Goal: Information Seeking & Learning: Learn about a topic

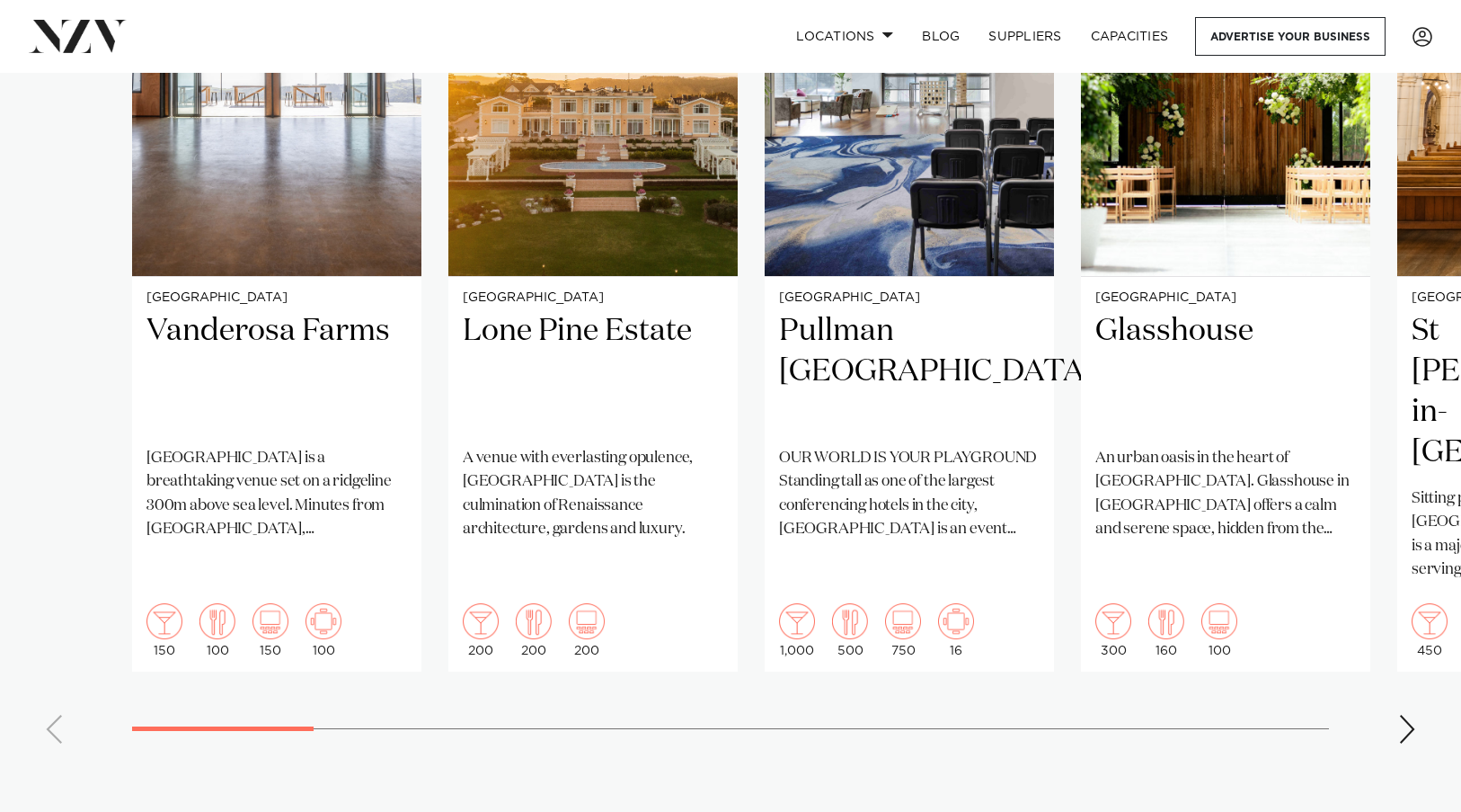
scroll to position [1438, 0]
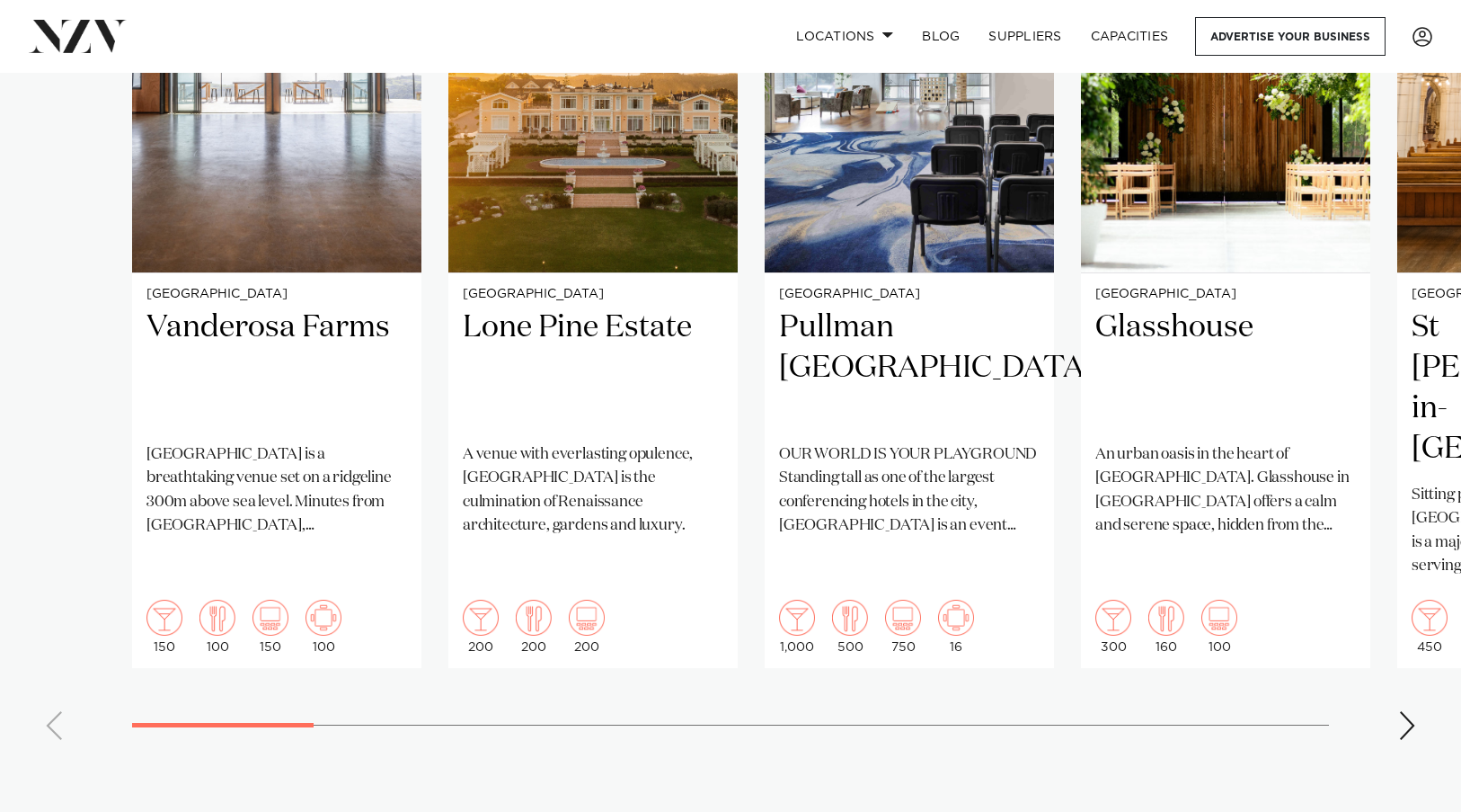
click at [1400, 711] on div "Next slide" at bounding box center [1407, 726] width 18 height 29
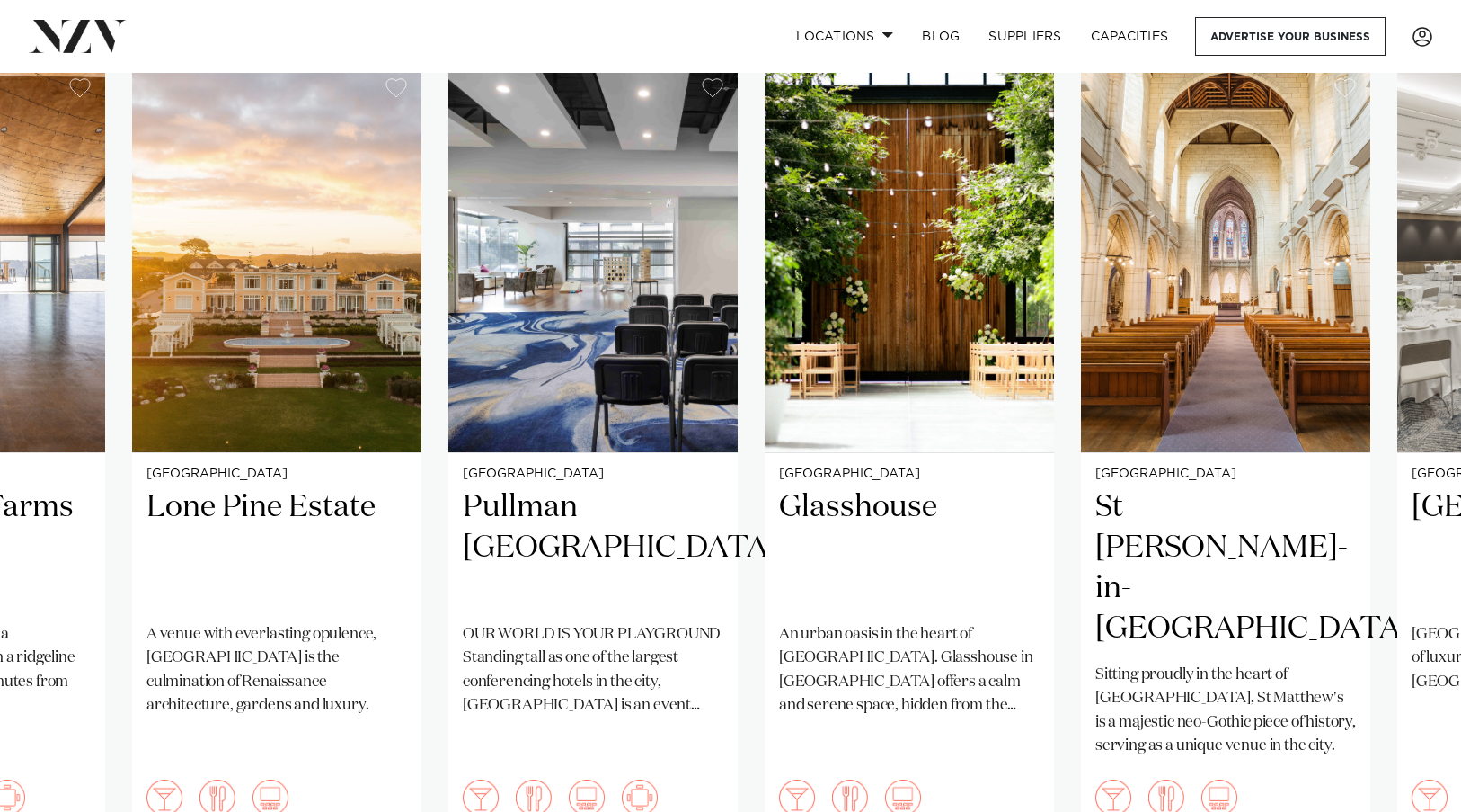
scroll to position [1348, 0]
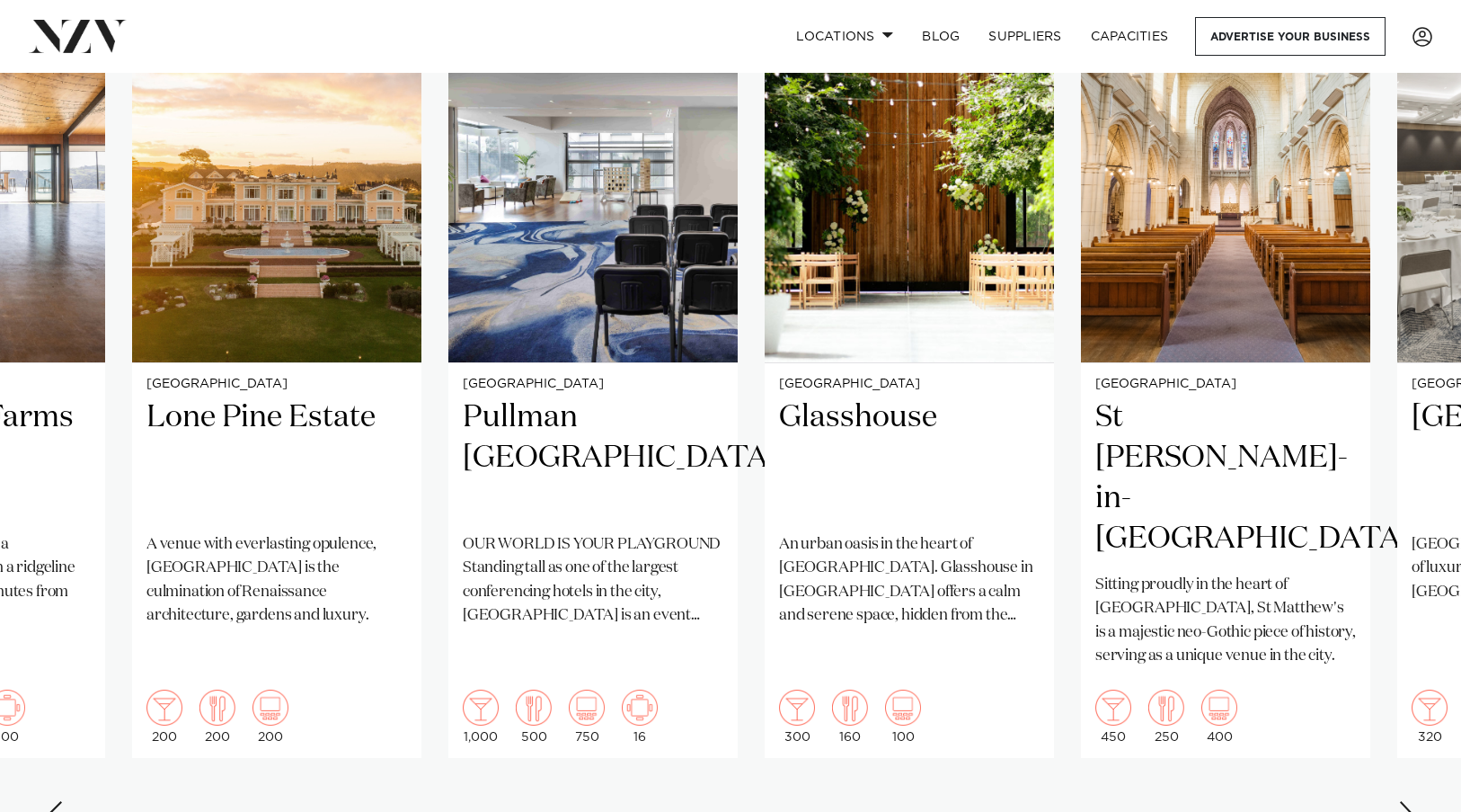
click at [1414, 801] on div "Next slide" at bounding box center [1407, 816] width 18 height 29
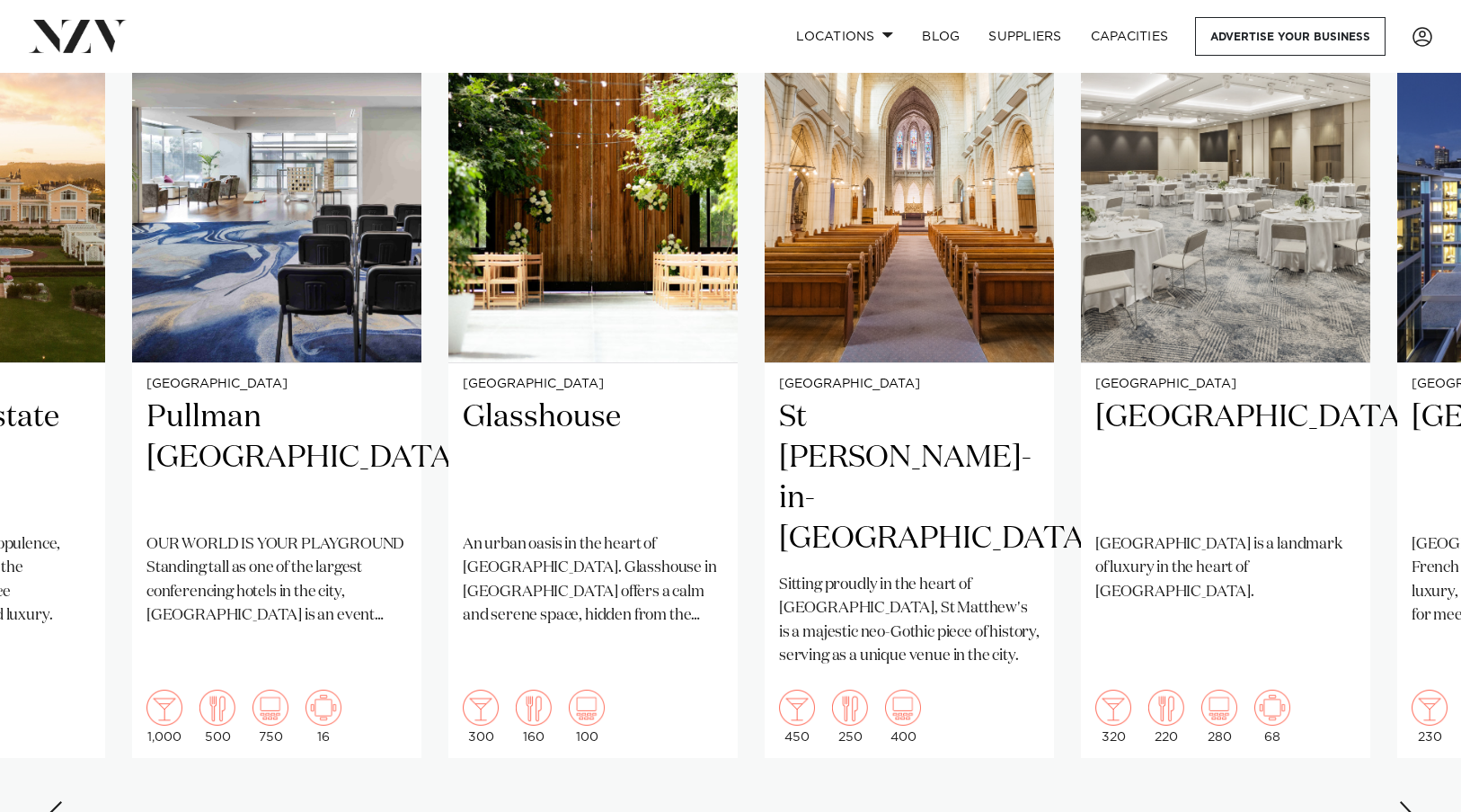
click at [1414, 801] on div "Next slide" at bounding box center [1407, 816] width 18 height 29
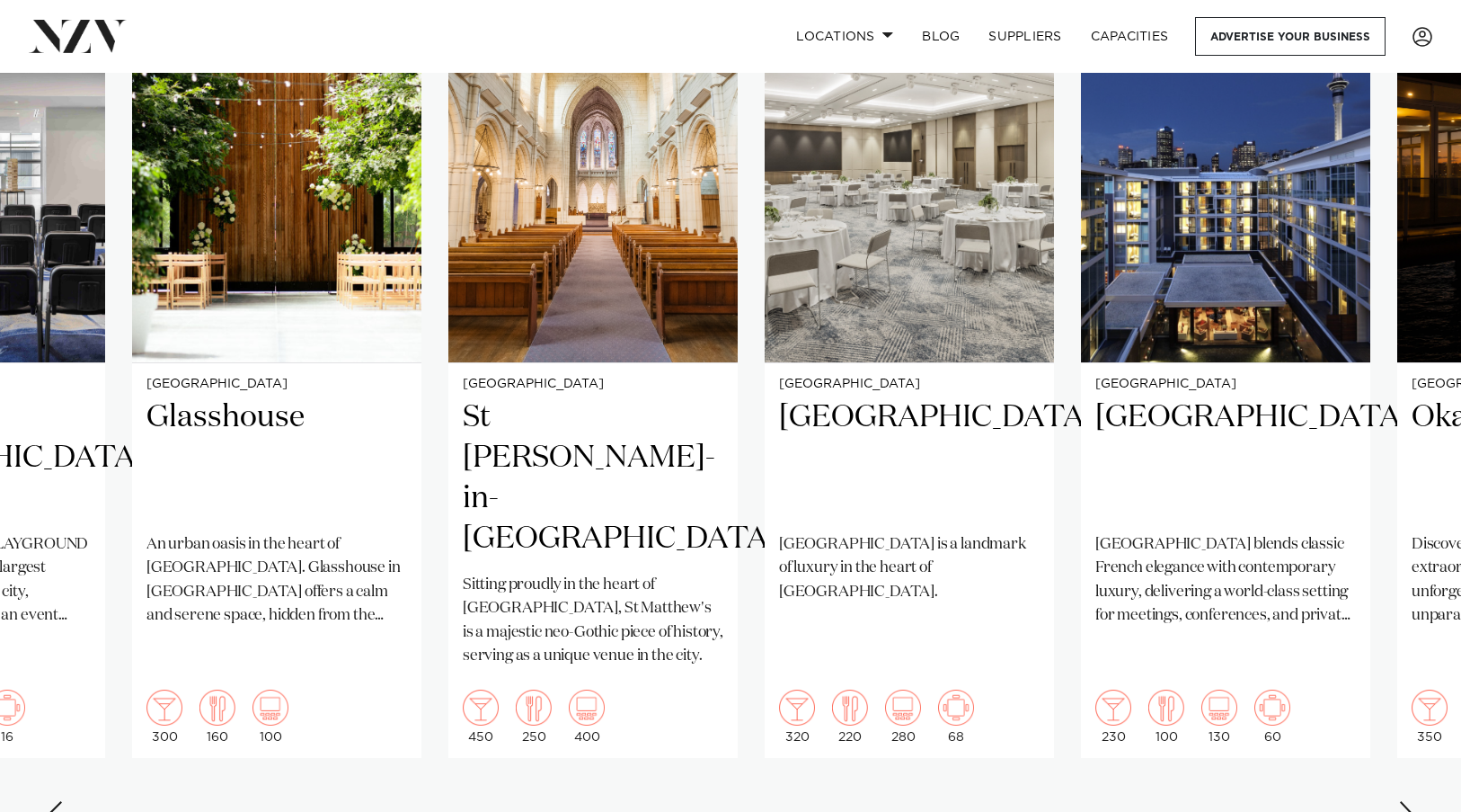
click at [1412, 801] on div "Next slide" at bounding box center [1407, 816] width 18 height 29
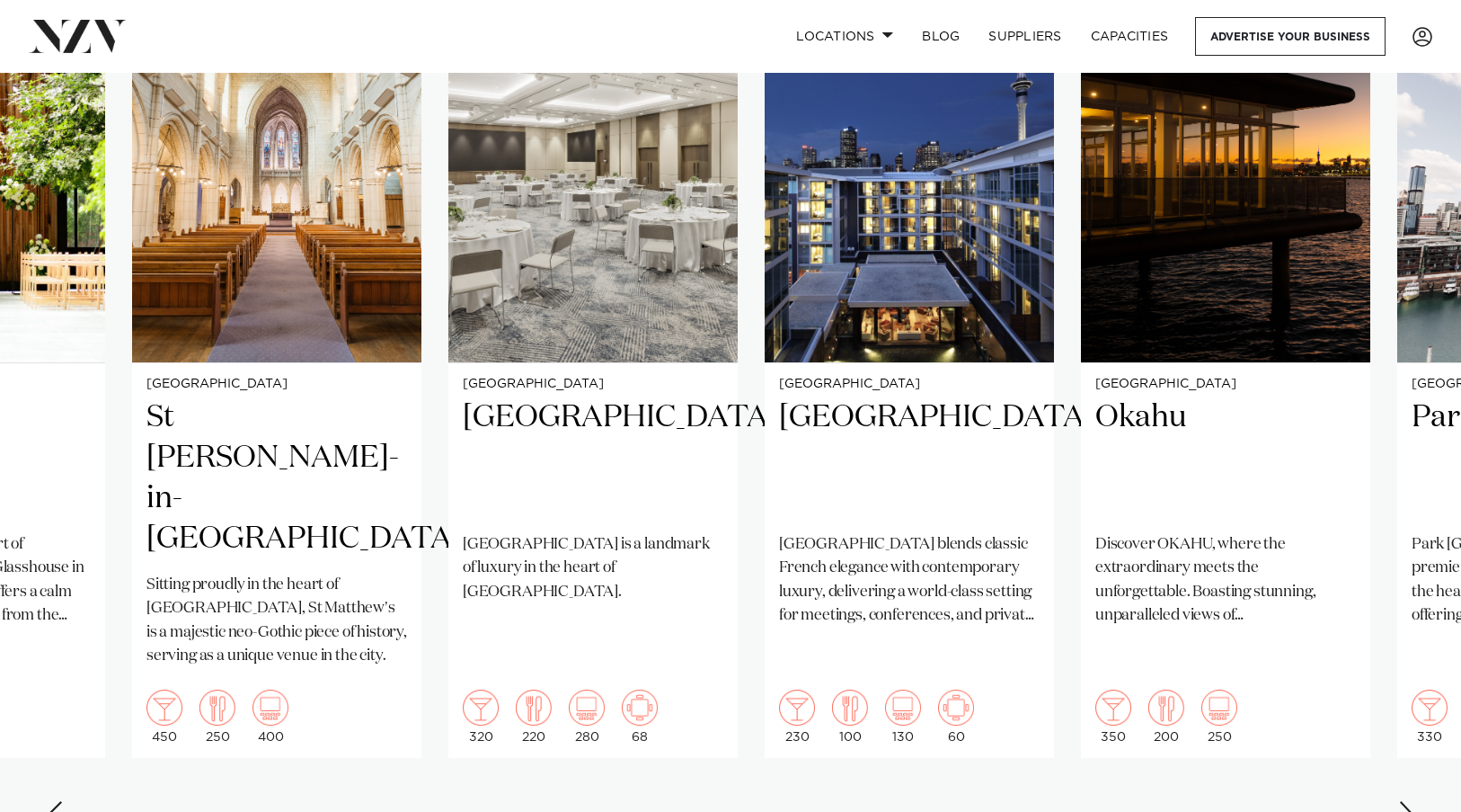
click at [1412, 801] on div "Next slide" at bounding box center [1407, 816] width 18 height 29
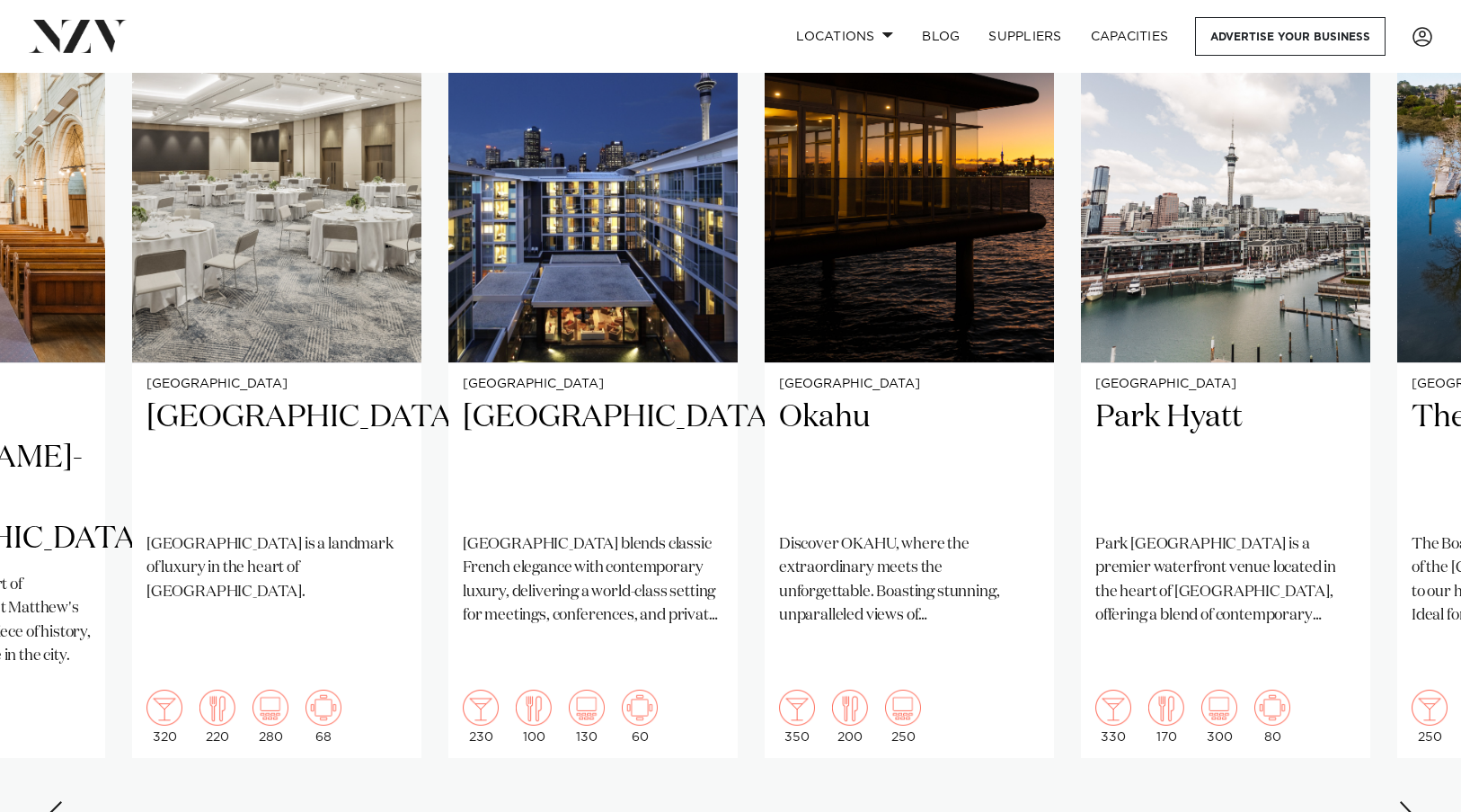
click at [1412, 801] on div "Next slide" at bounding box center [1407, 816] width 18 height 29
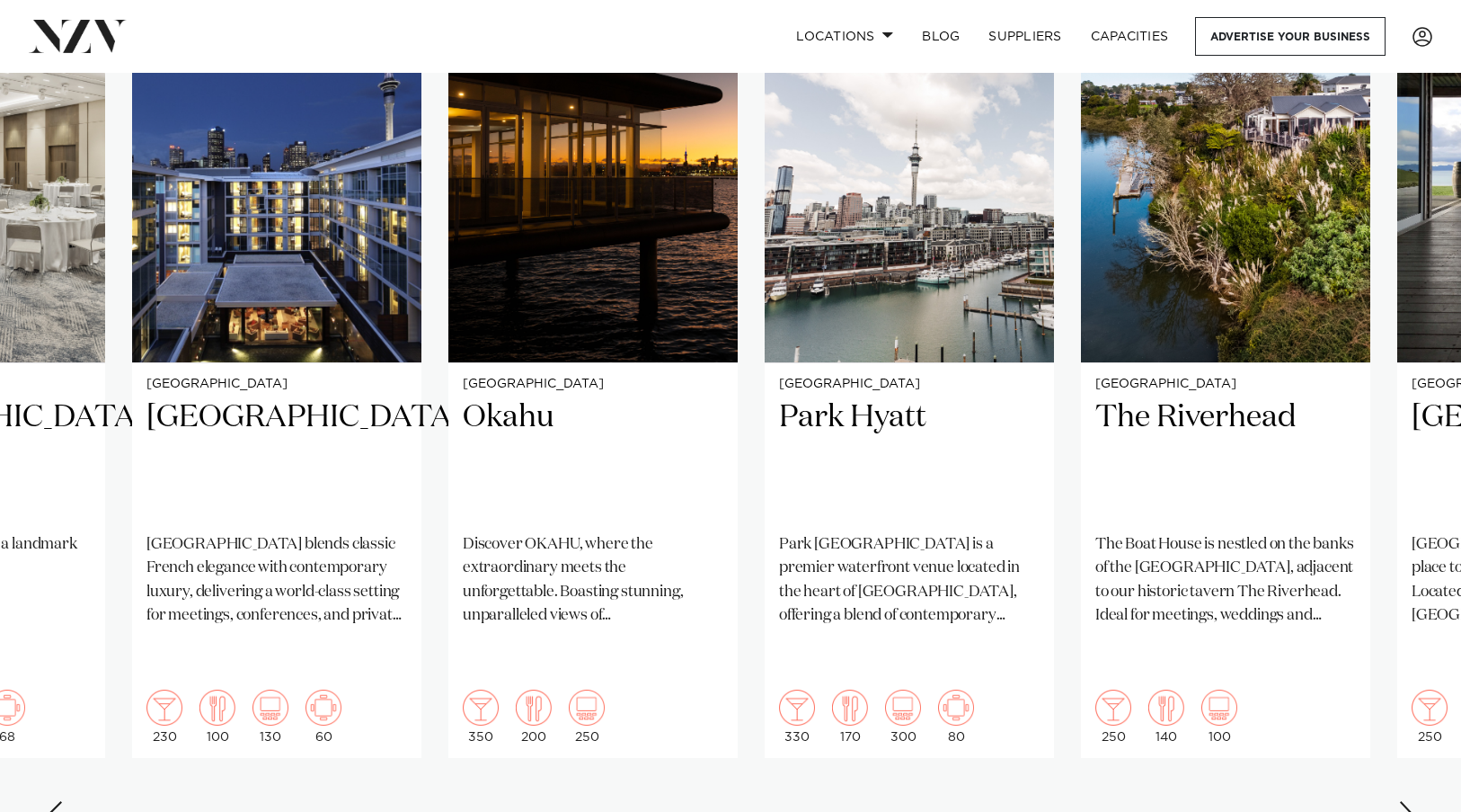
click at [1412, 801] on div "Next slide" at bounding box center [1407, 816] width 18 height 29
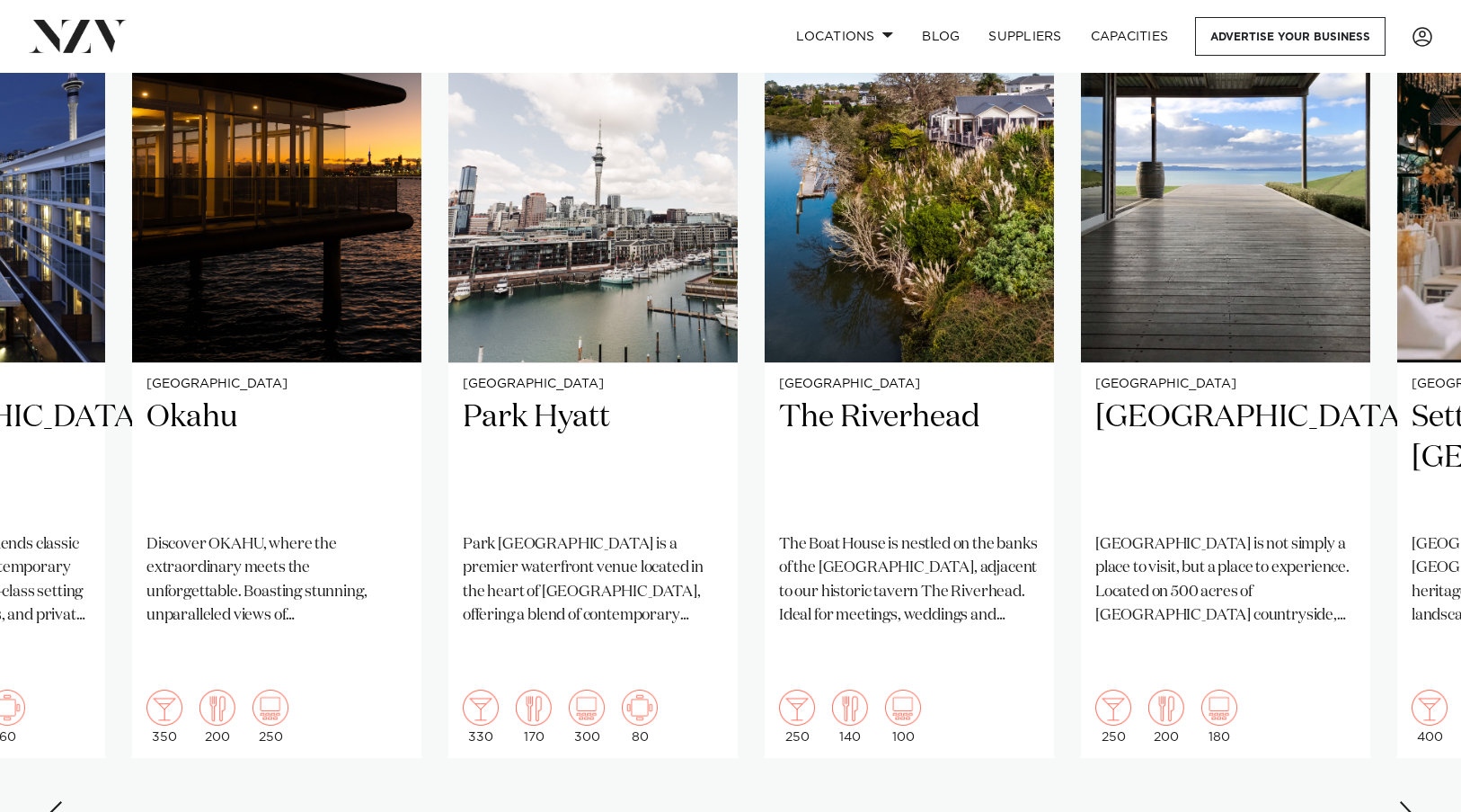
click at [1412, 801] on div "Next slide" at bounding box center [1407, 816] width 18 height 29
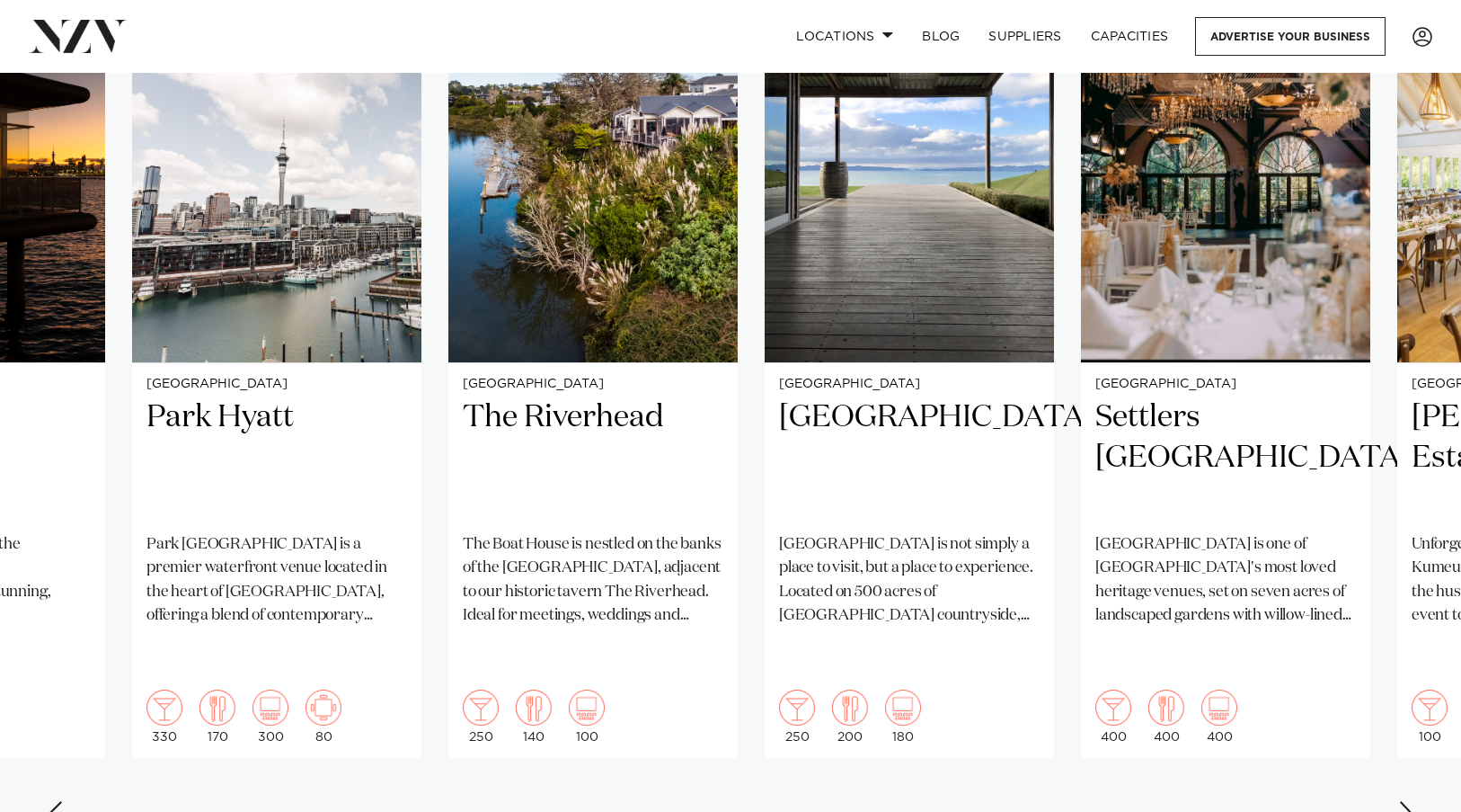
click at [1412, 801] on div "Next slide" at bounding box center [1407, 816] width 18 height 29
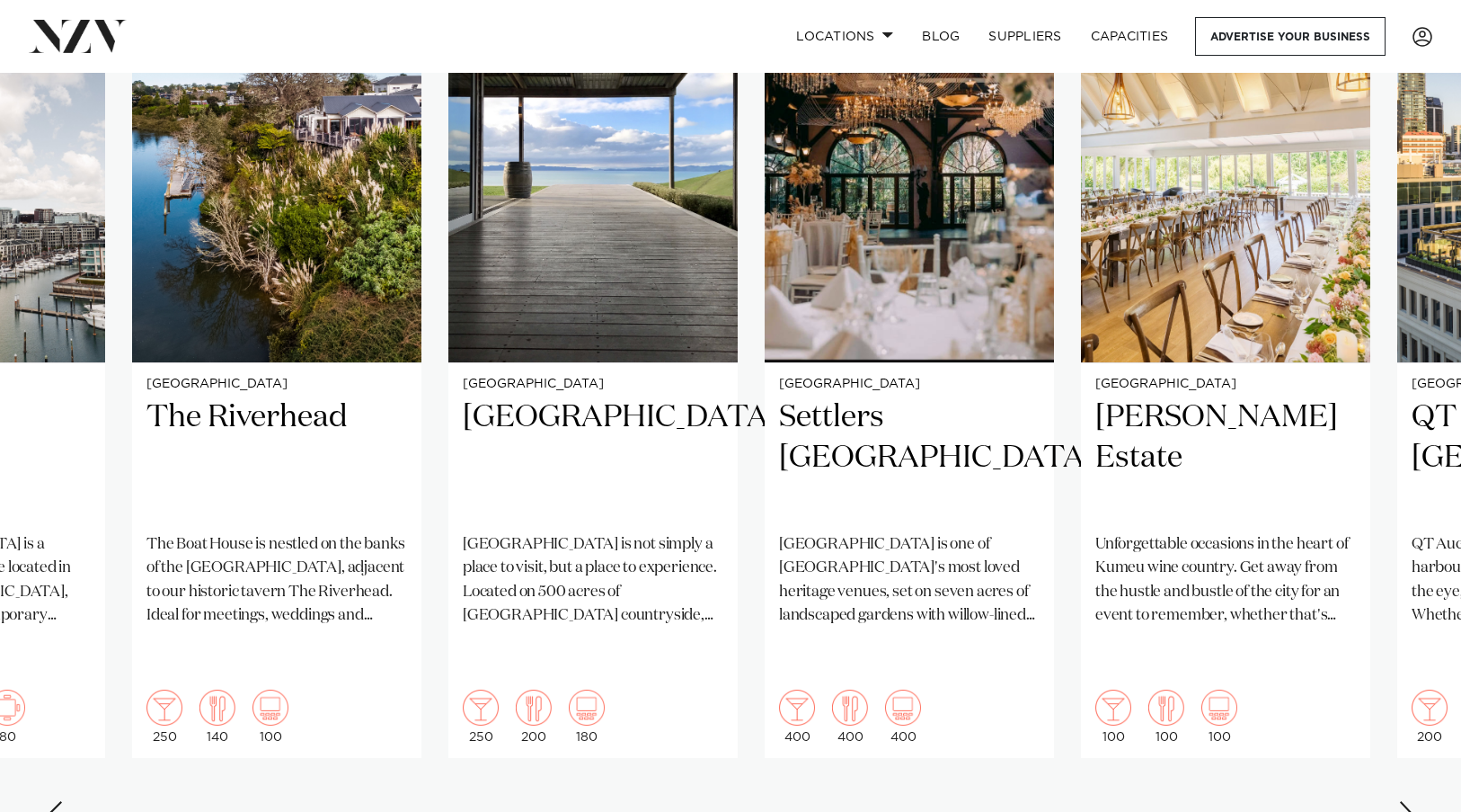
click at [1412, 801] on div "Next slide" at bounding box center [1407, 816] width 18 height 29
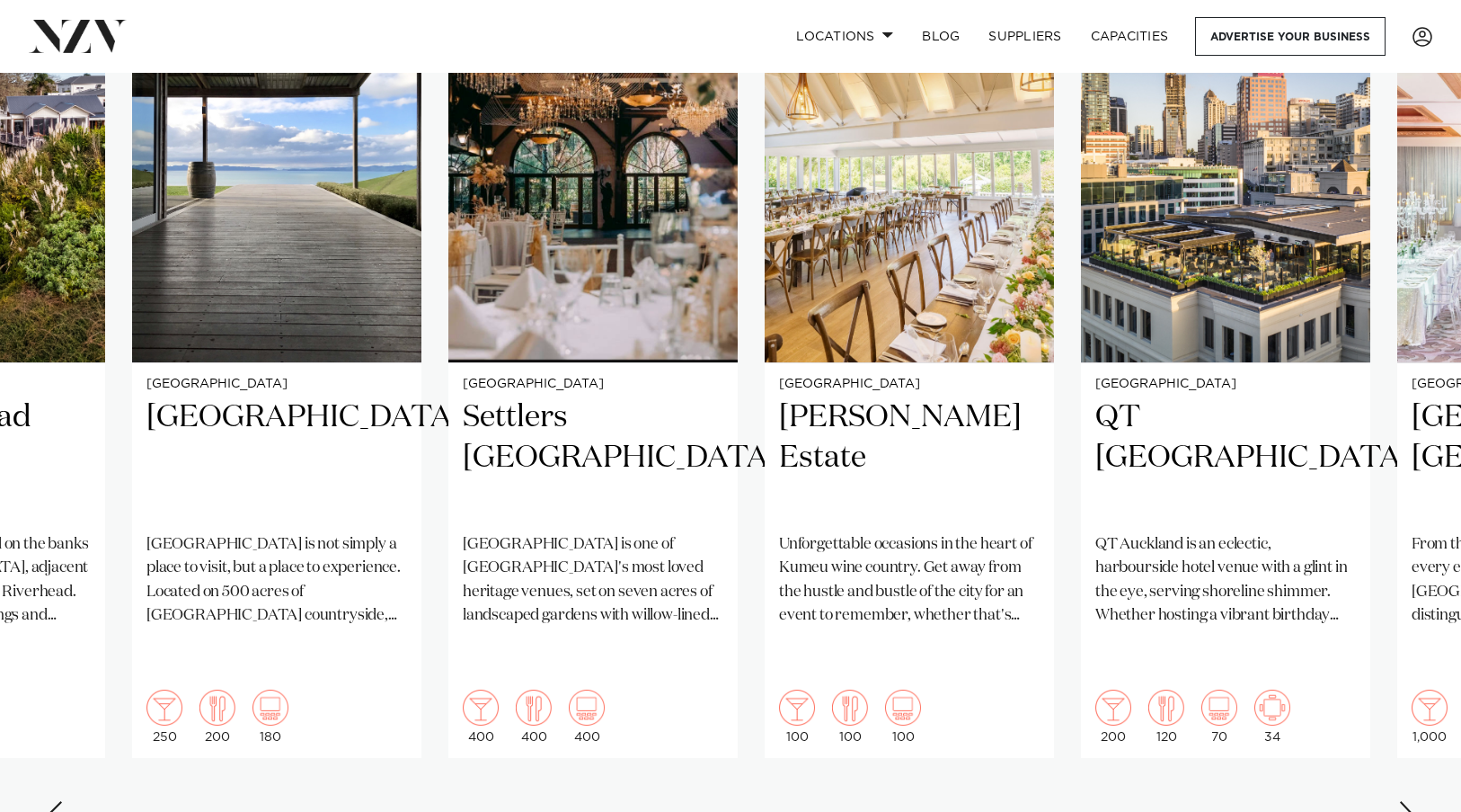
click at [1412, 801] on div "Next slide" at bounding box center [1407, 816] width 18 height 29
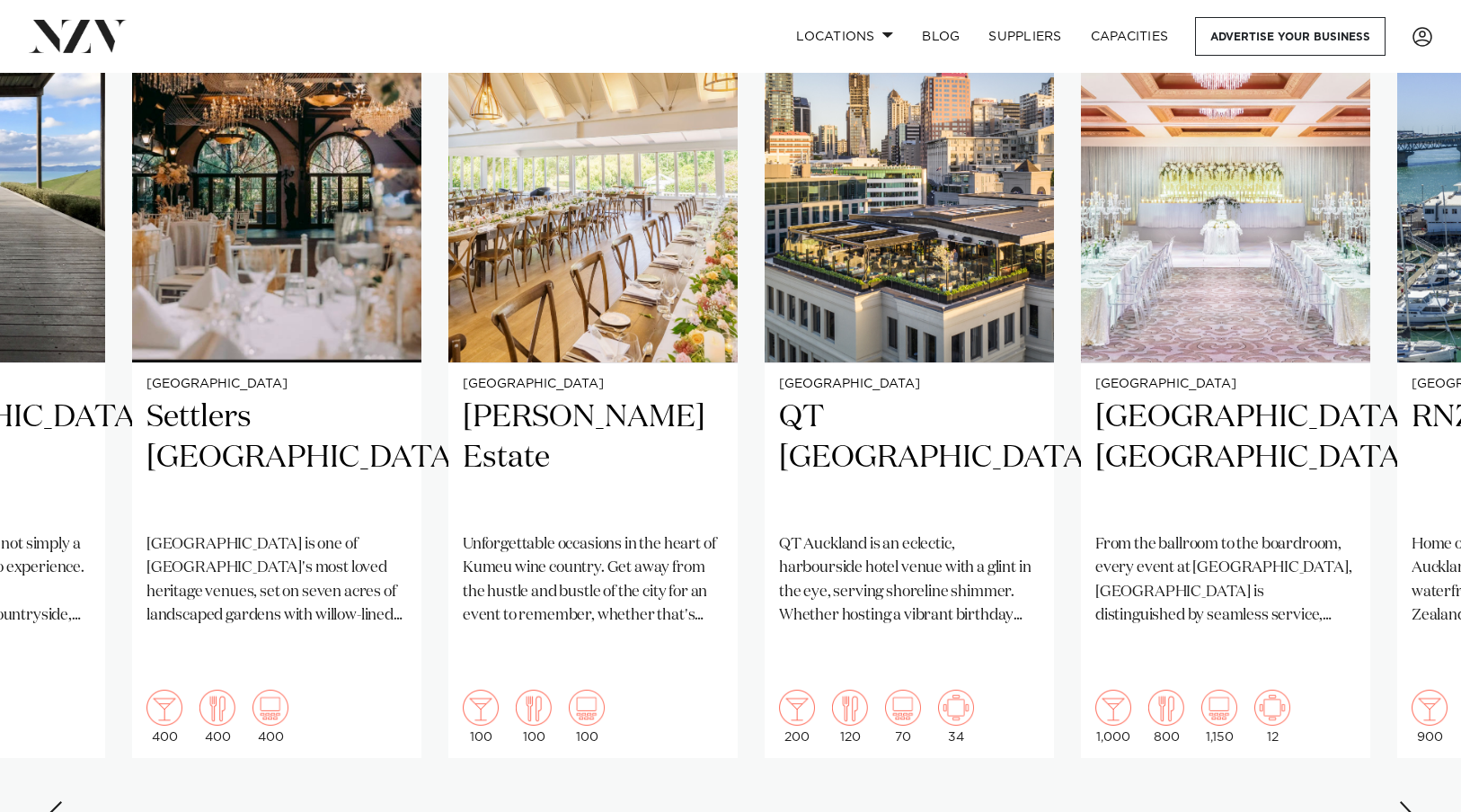
click at [1412, 801] on div "Next slide" at bounding box center [1407, 816] width 18 height 29
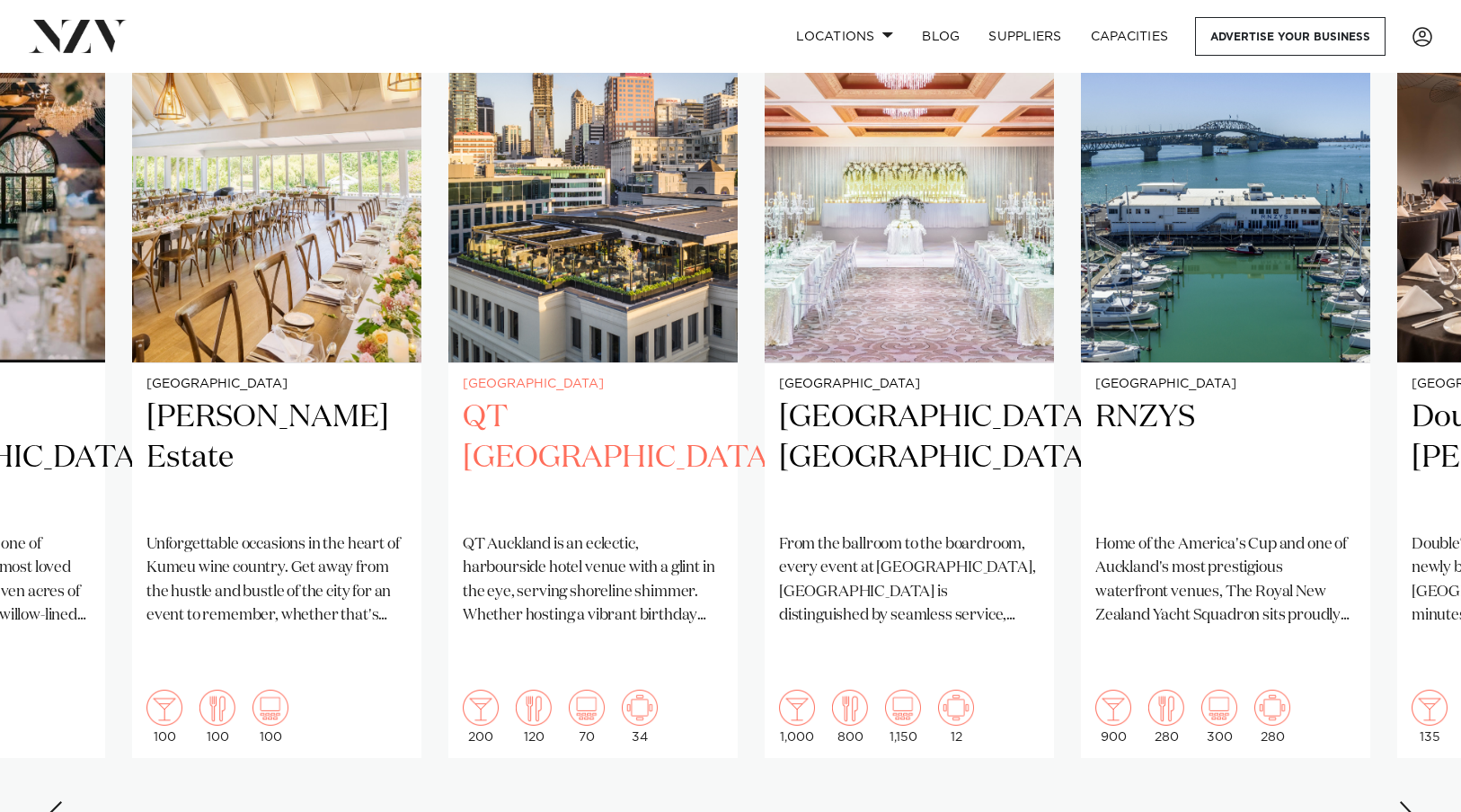
click at [483, 370] on div "Auckland QT Auckland QT Auckland is an eclectic, harbourside hotel venue with a…" at bounding box center [594, 561] width 289 height 395
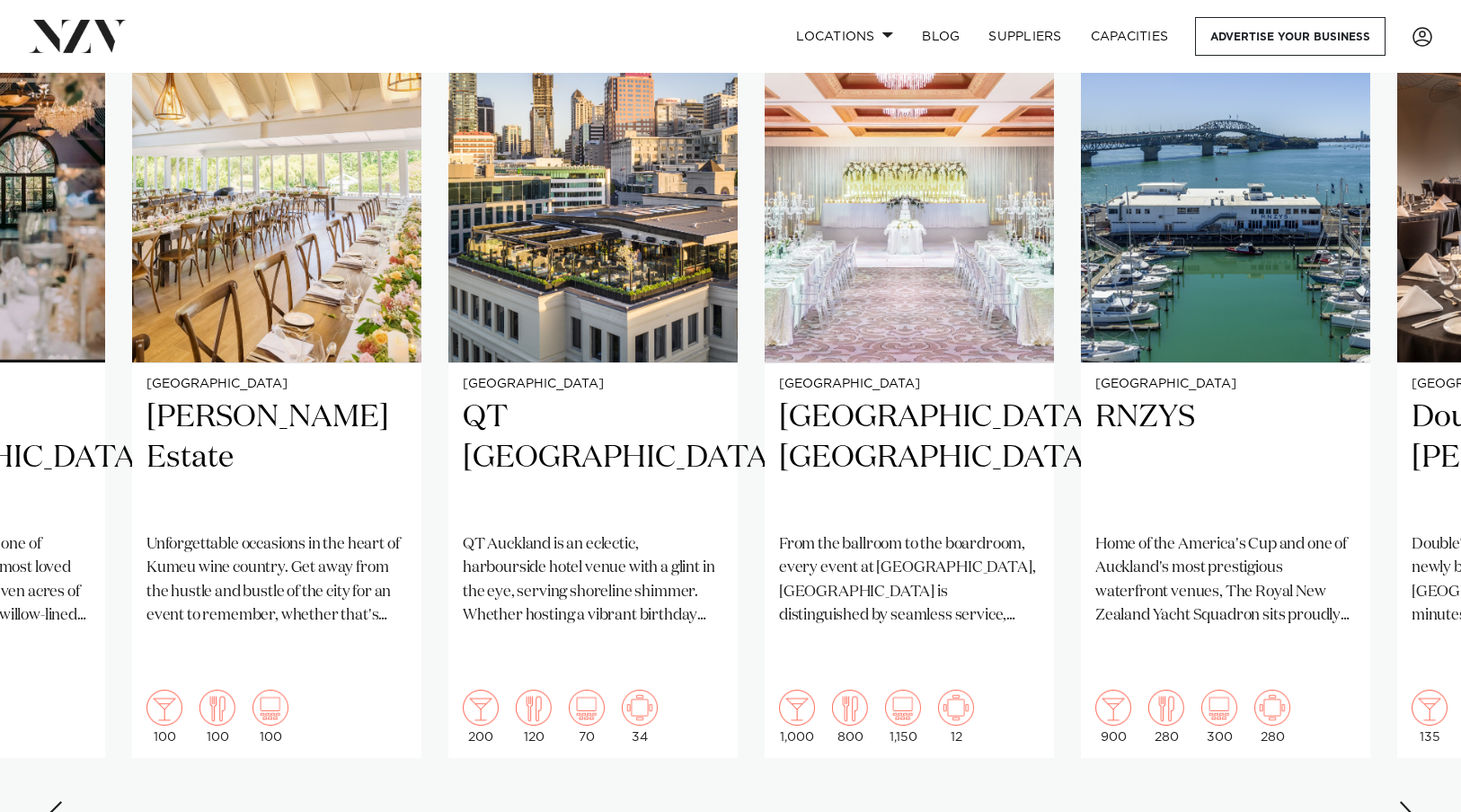
click at [1405, 801] on div "Next slide" at bounding box center [1407, 816] width 18 height 29
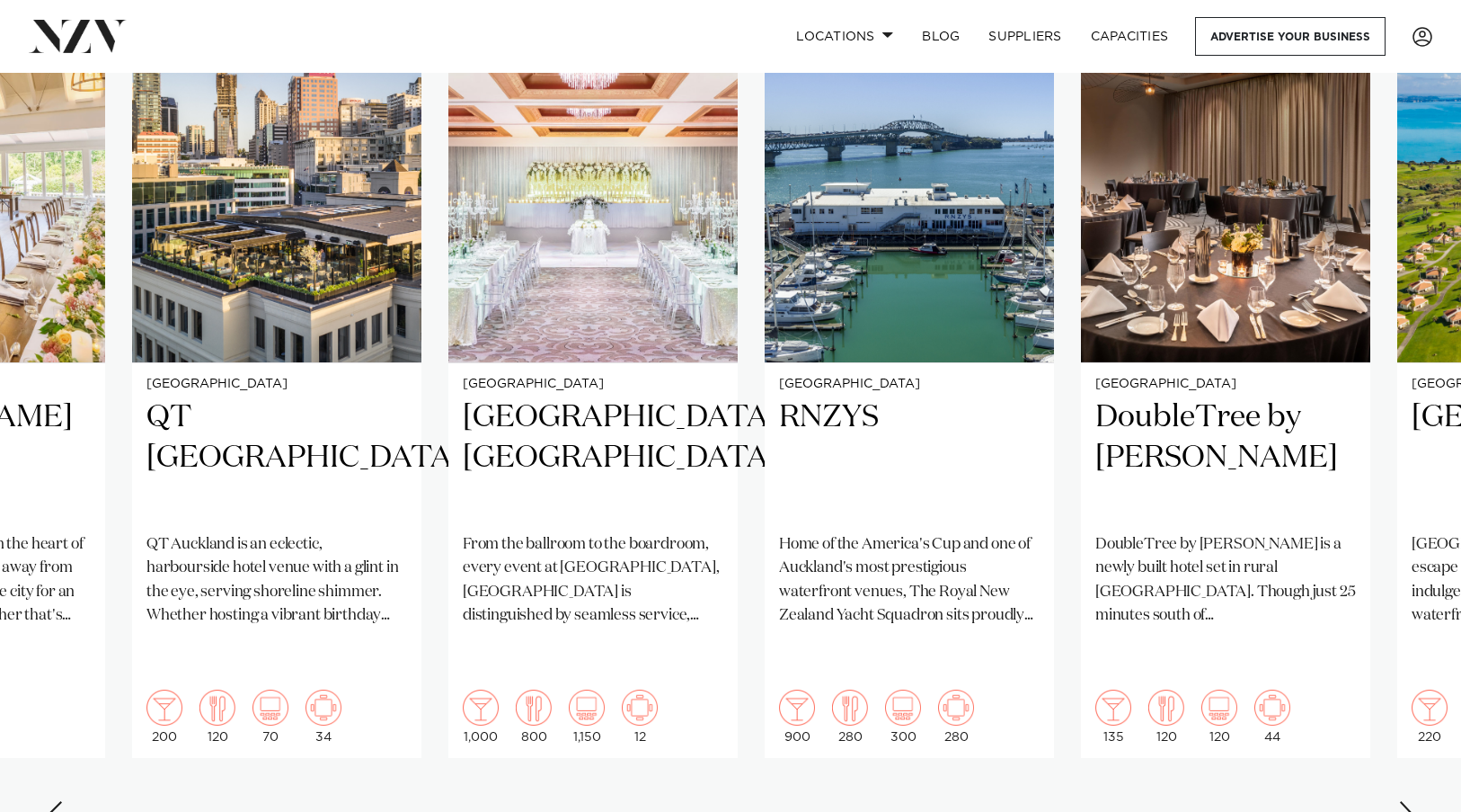
click at [1405, 801] on div "Next slide" at bounding box center [1407, 816] width 18 height 29
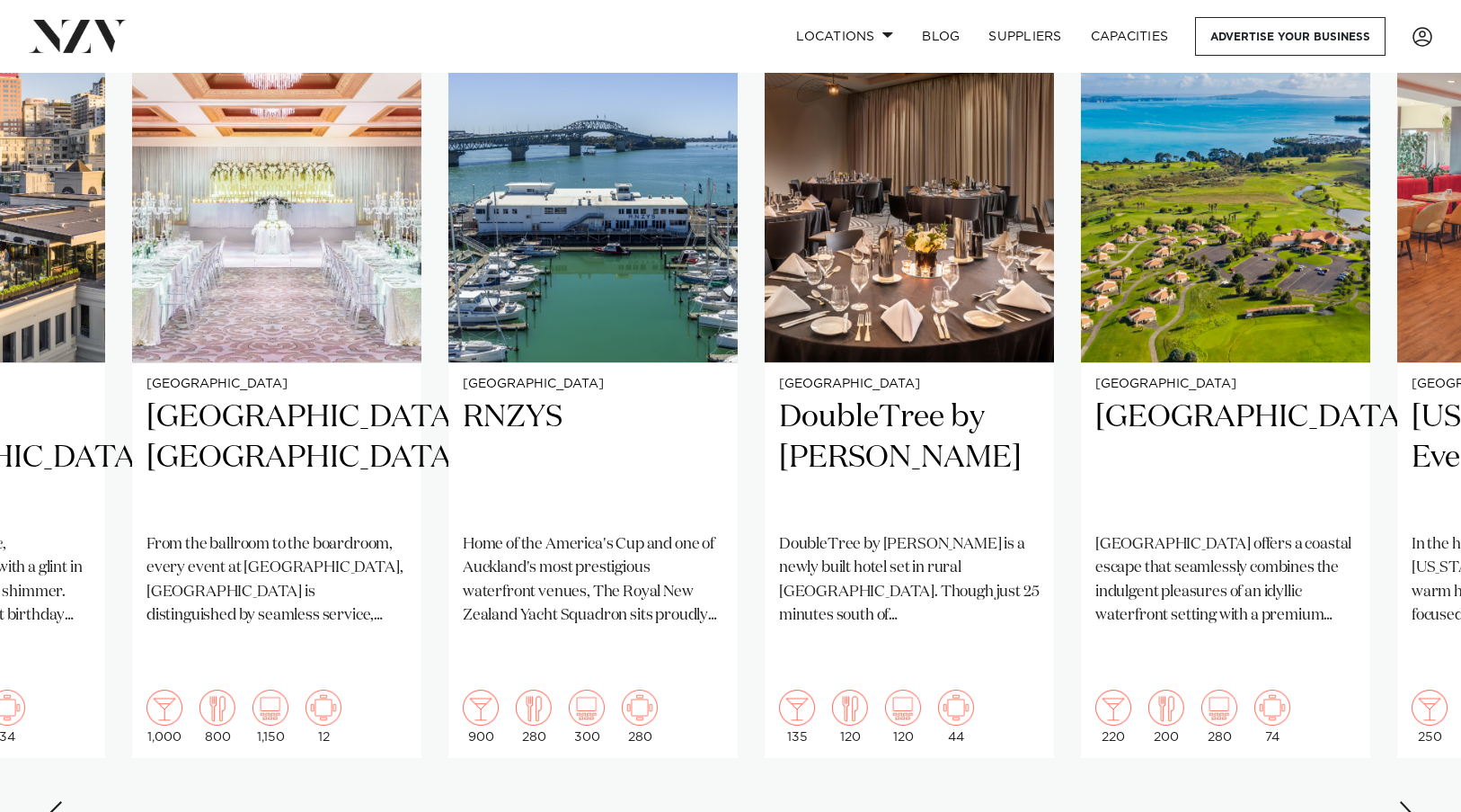
click at [1405, 801] on div "Next slide" at bounding box center [1407, 816] width 18 height 29
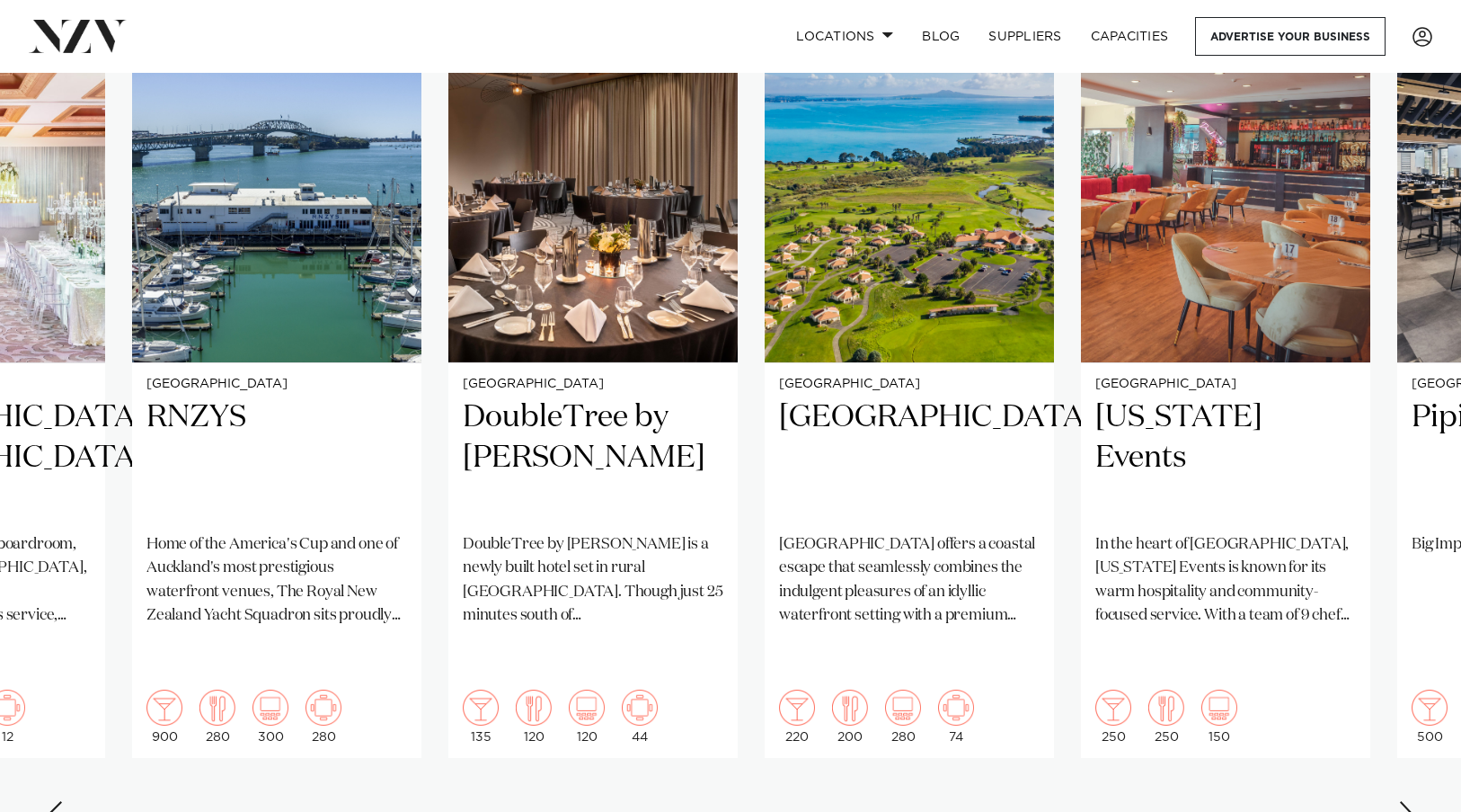
click at [1405, 801] on div "Next slide" at bounding box center [1407, 816] width 18 height 29
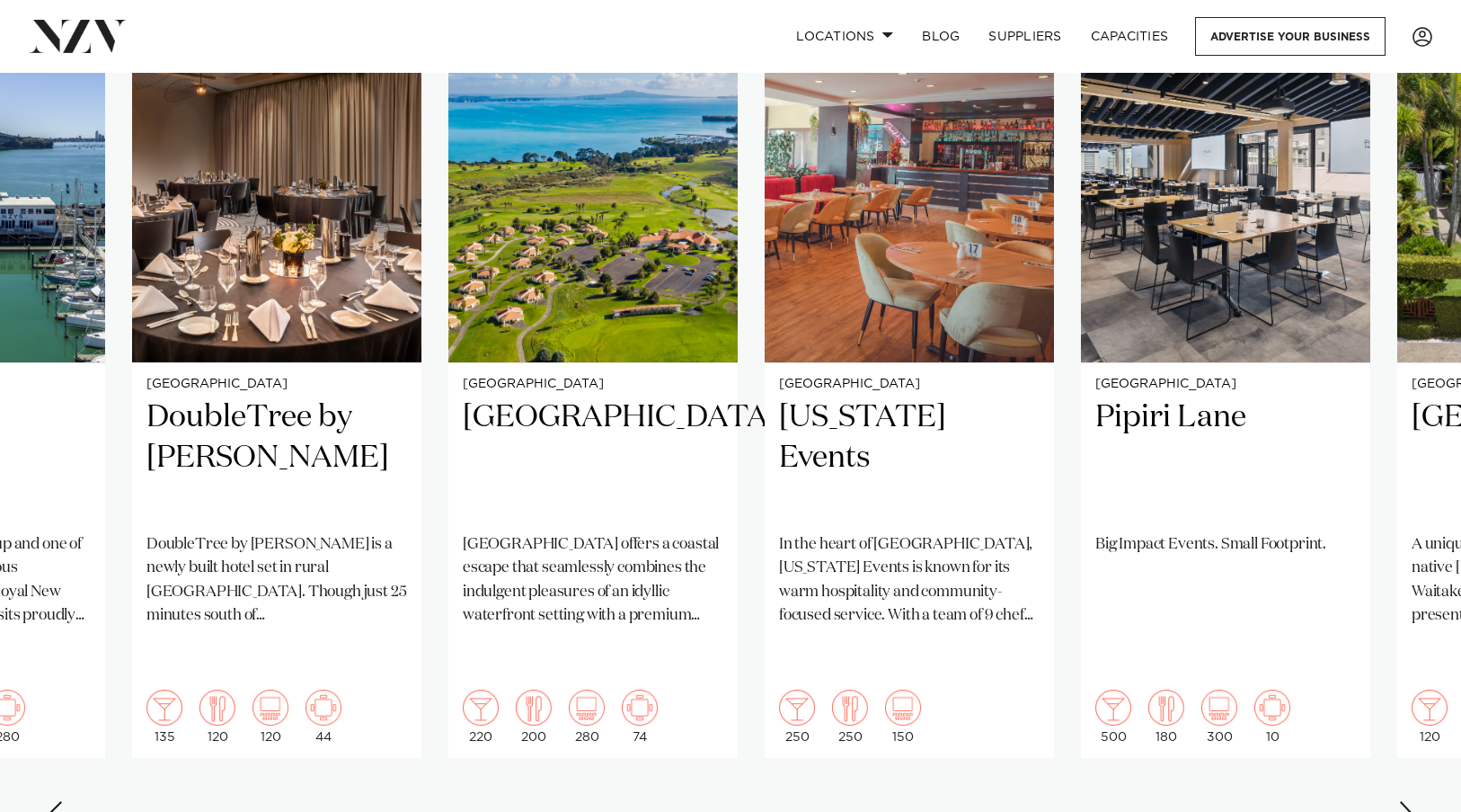
click at [1405, 801] on div "Next slide" at bounding box center [1407, 816] width 18 height 29
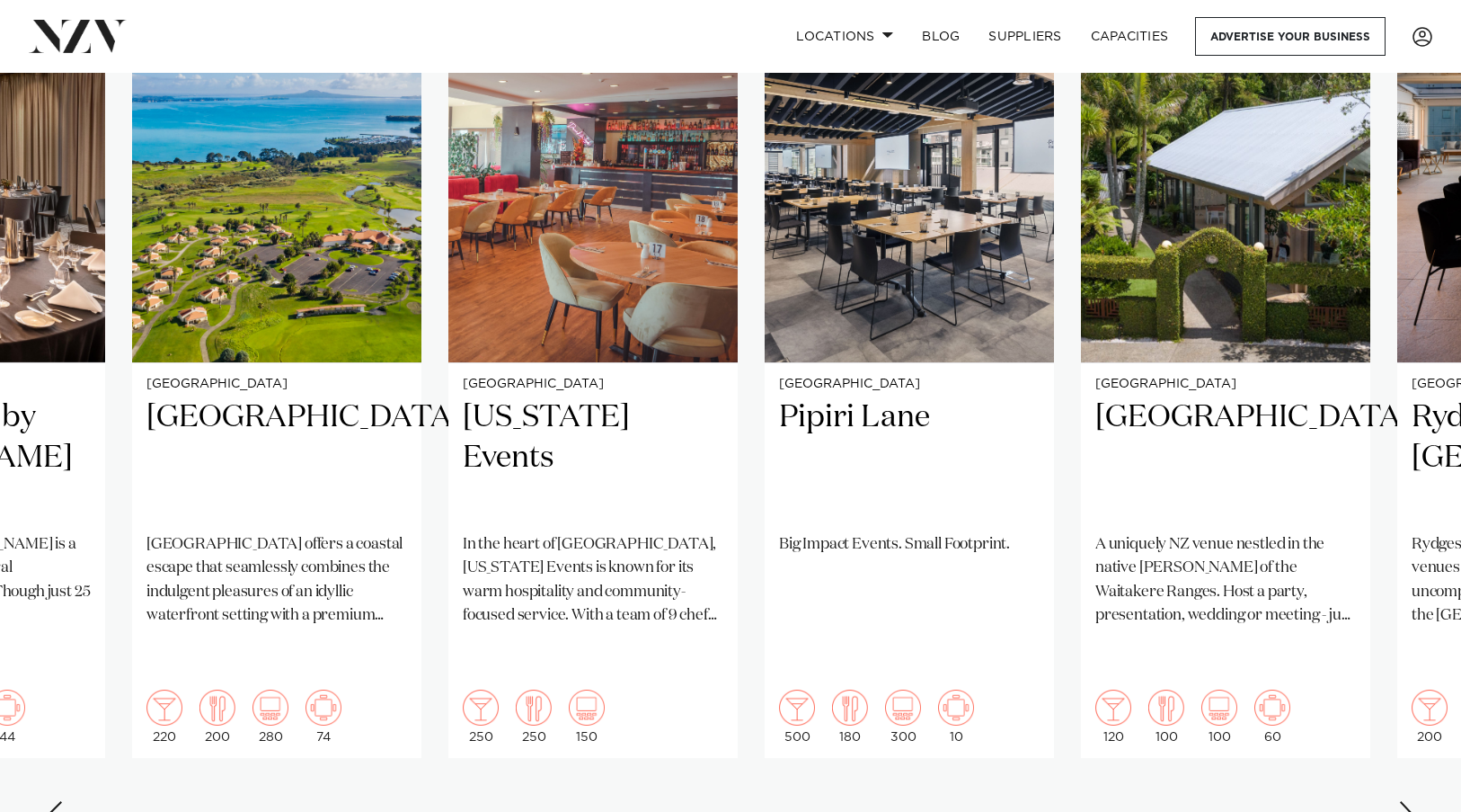
click at [1405, 801] on div "Next slide" at bounding box center [1407, 816] width 18 height 29
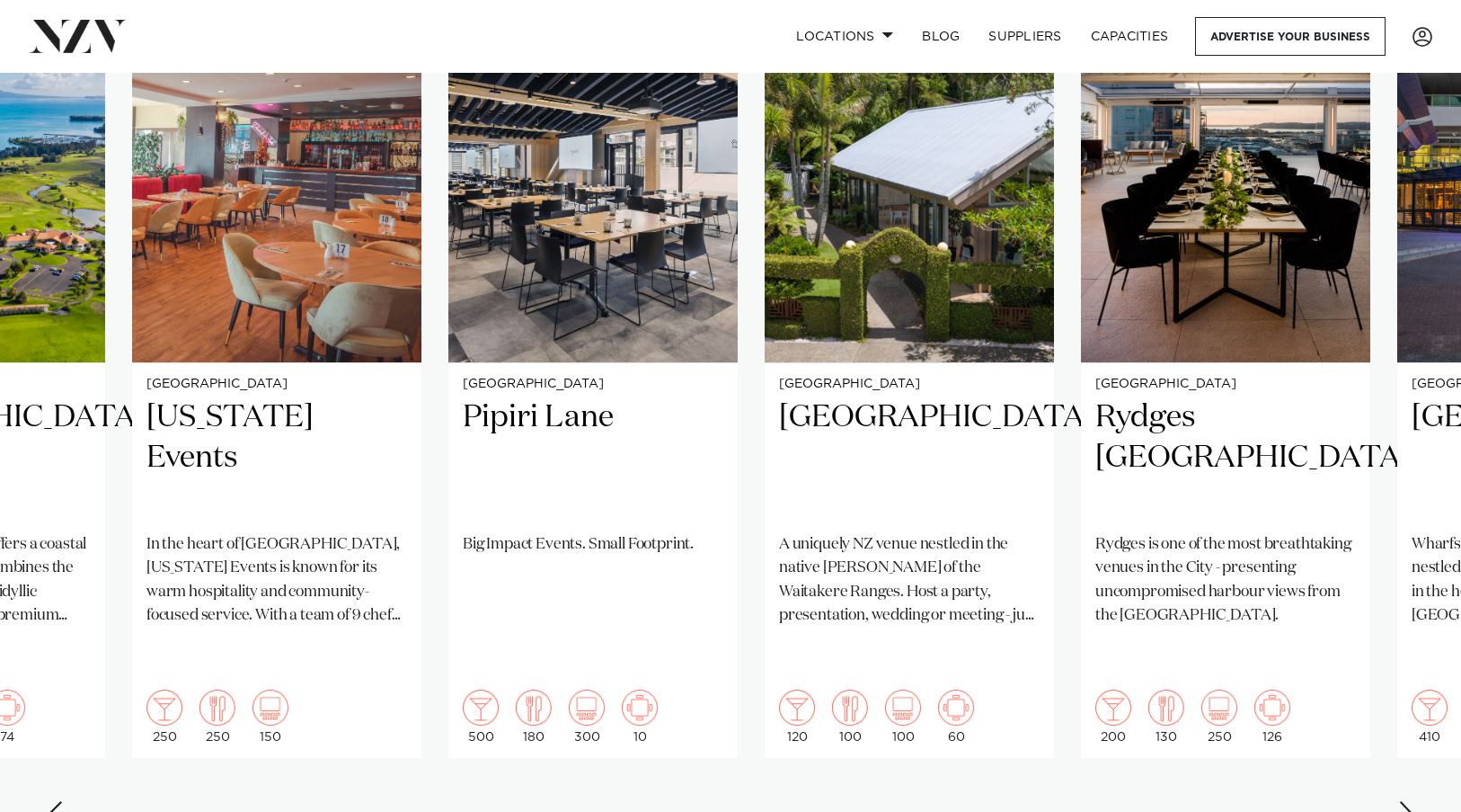
click at [1405, 801] on div "Next slide" at bounding box center [1407, 816] width 18 height 29
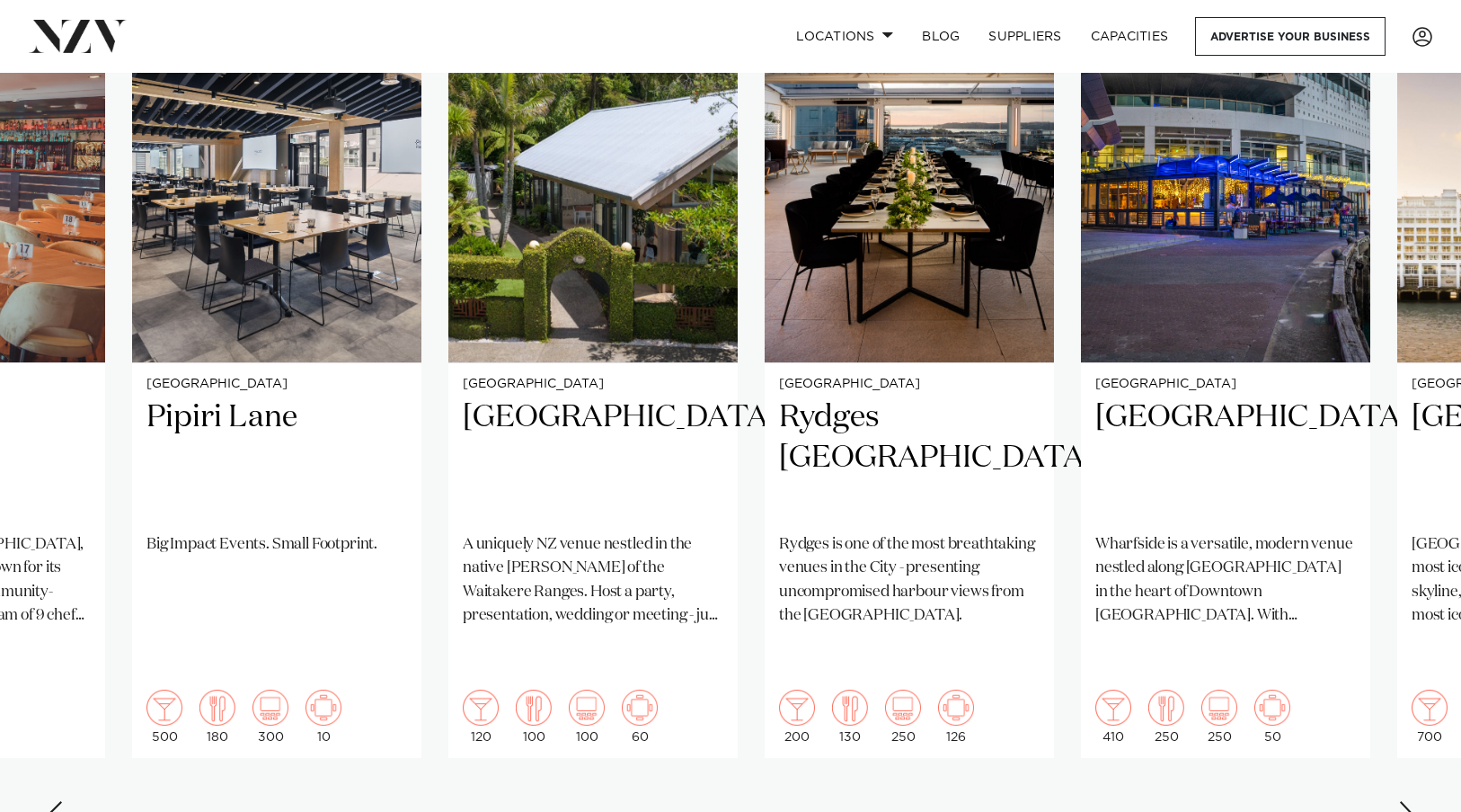
click at [1405, 801] on div "Next slide" at bounding box center [1407, 816] width 18 height 29
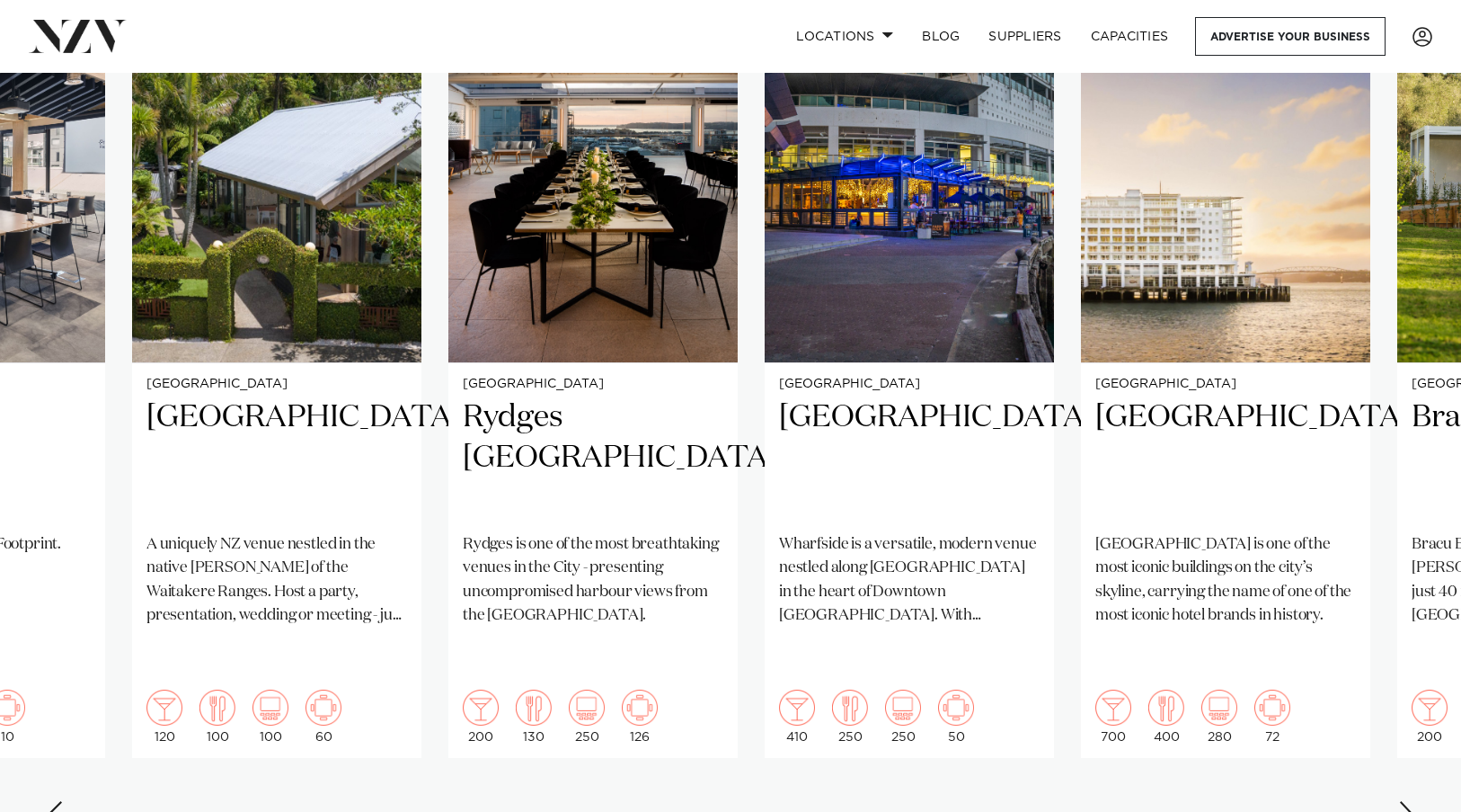
click at [1405, 801] on div "Next slide" at bounding box center [1407, 816] width 18 height 29
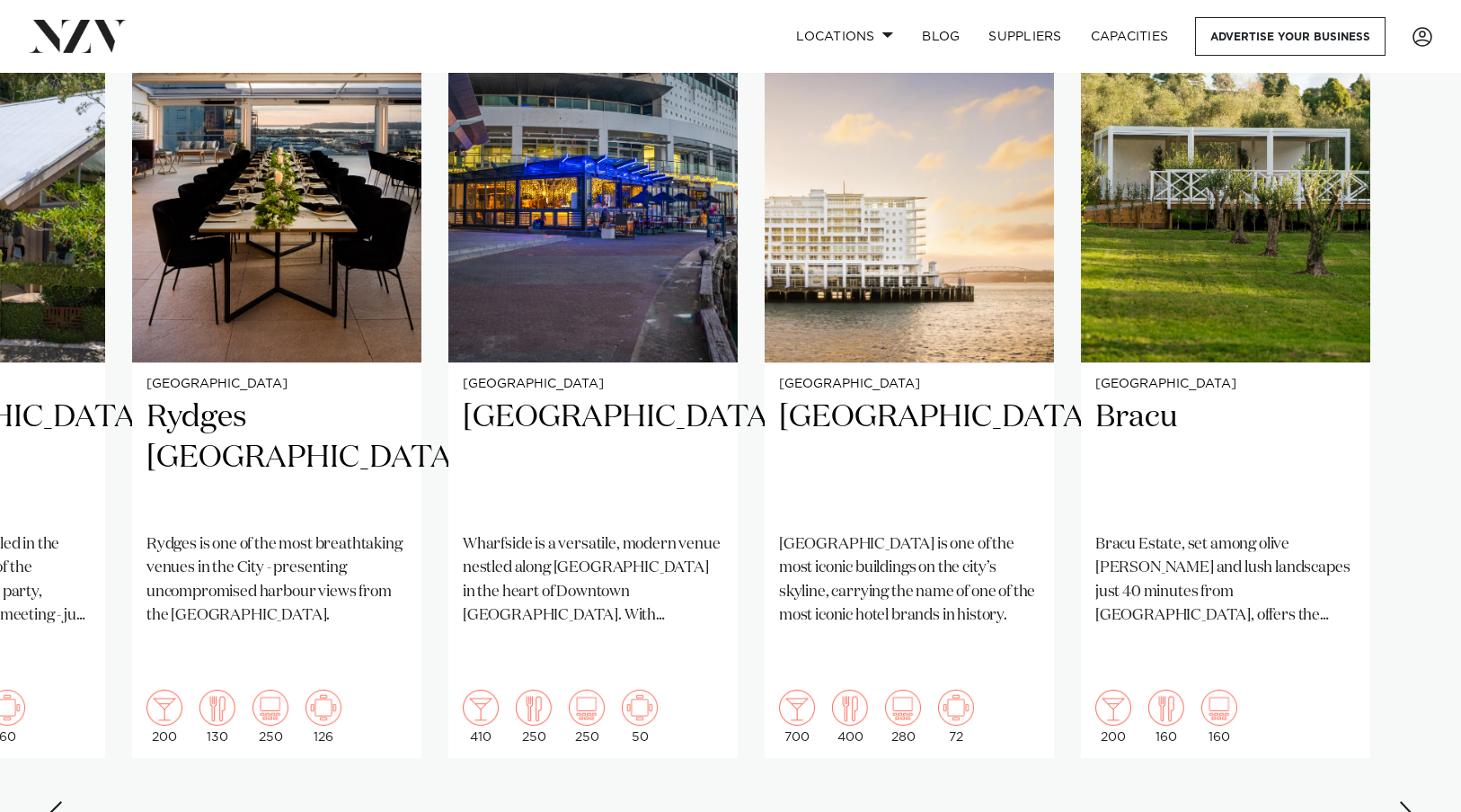
click at [1405, 801] on div "Next slide" at bounding box center [1407, 816] width 18 height 29
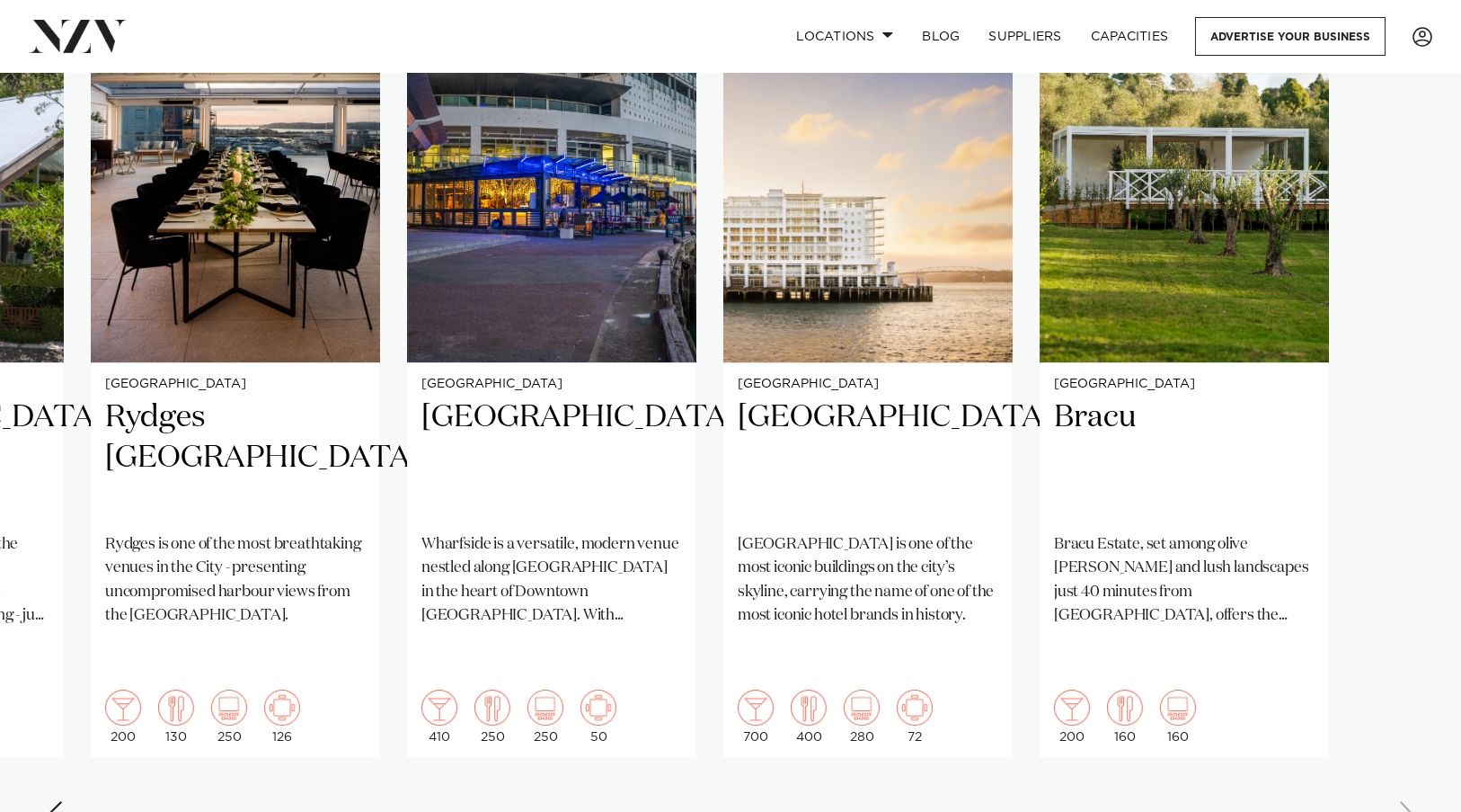
click at [1405, 749] on swiper-container "Auckland Vanderosa Farms Vanderosa Farms is a breathtaking venue set on a ridge…" at bounding box center [730, 409] width 1461 height 870
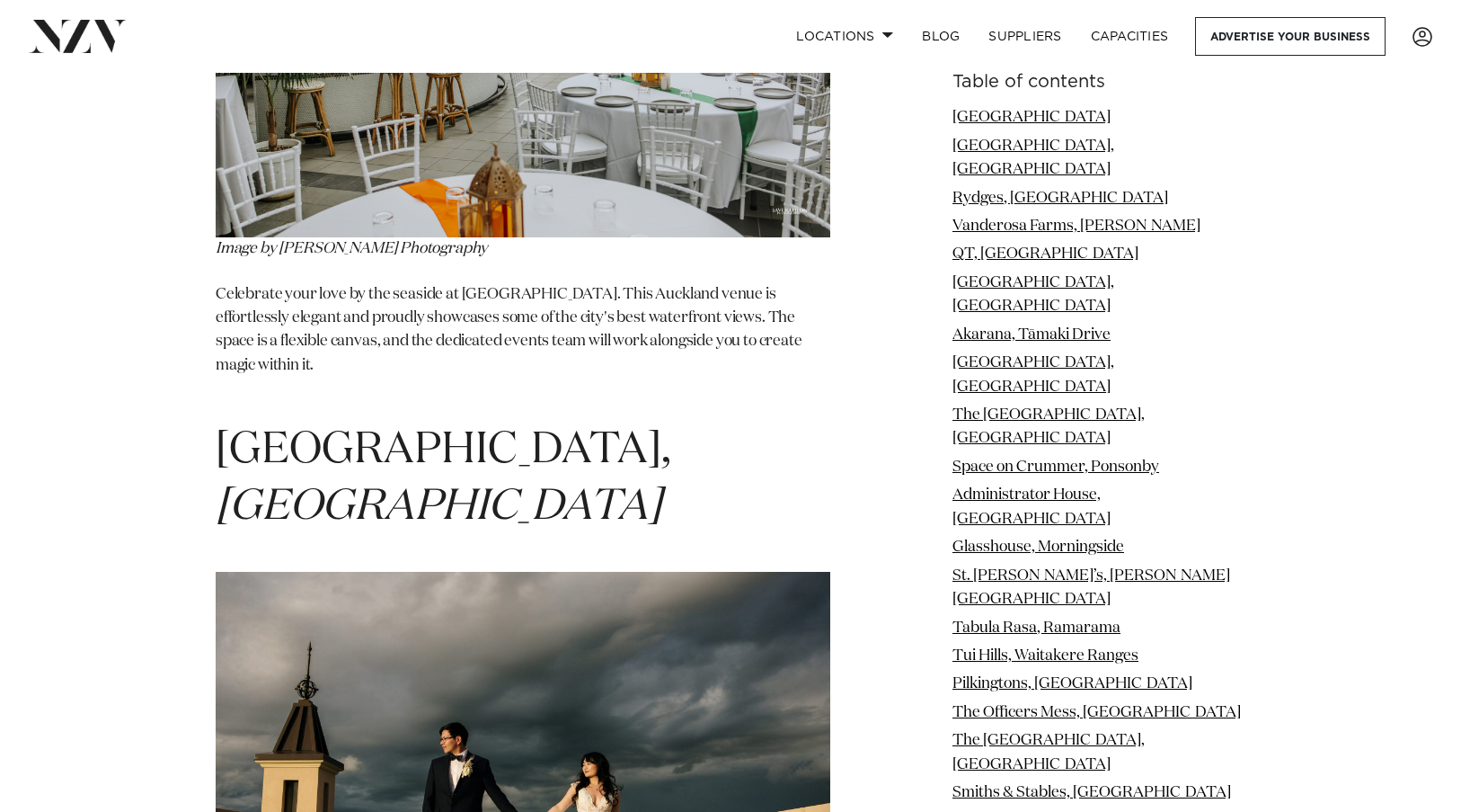
scroll to position [2786, 0]
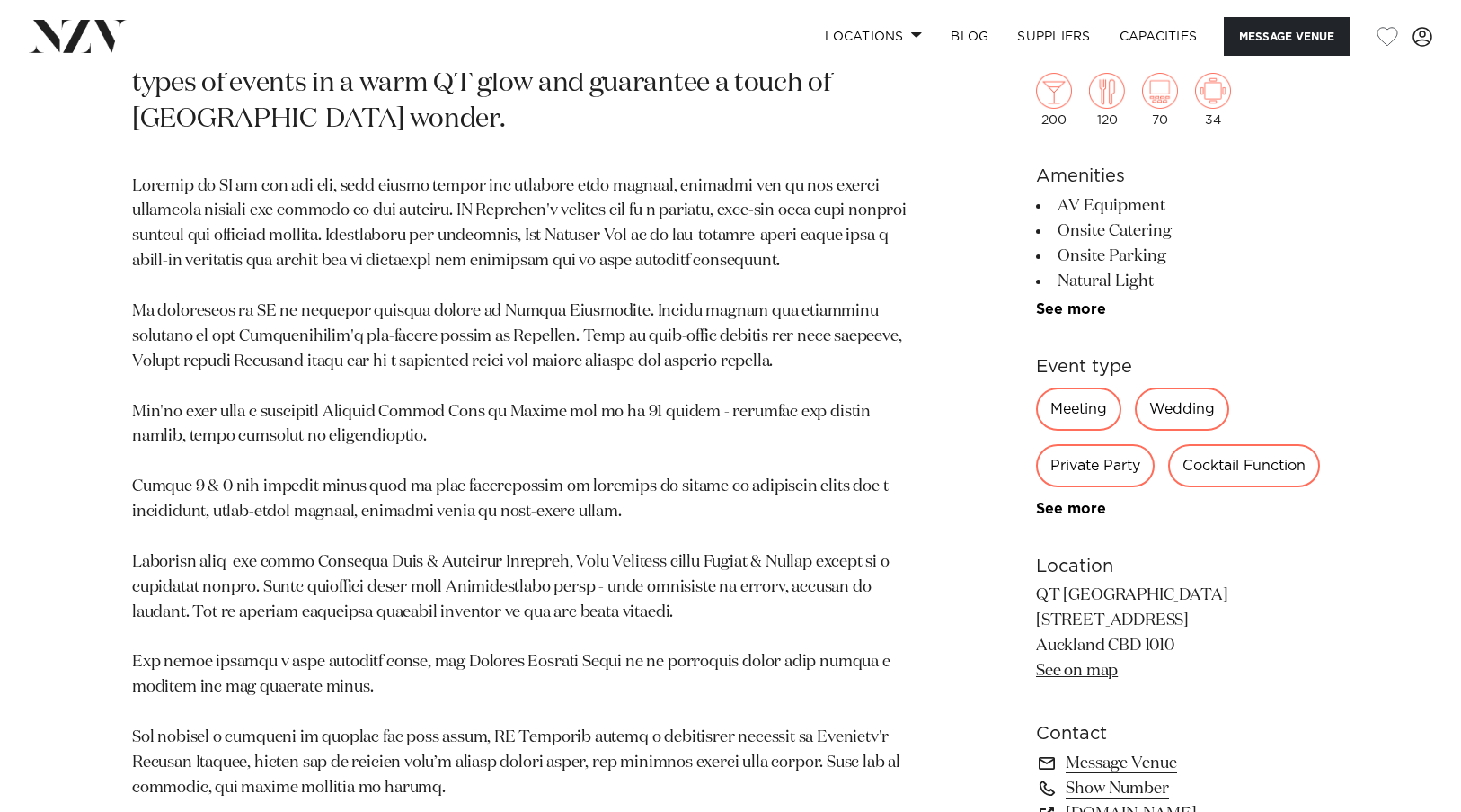
scroll to position [898, 0]
